Goal: Find specific page/section: Find specific page/section

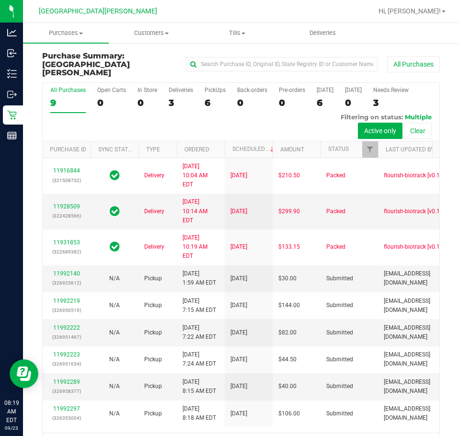
click at [166, 120] on div "All Purchases 9 Open Carts 0 In Store 0 Deliveries 3 PickUps 6 Back-orders 0 Pr…" at bounding box center [241, 112] width 397 height 58
